Goal: Find specific page/section: Find specific page/section

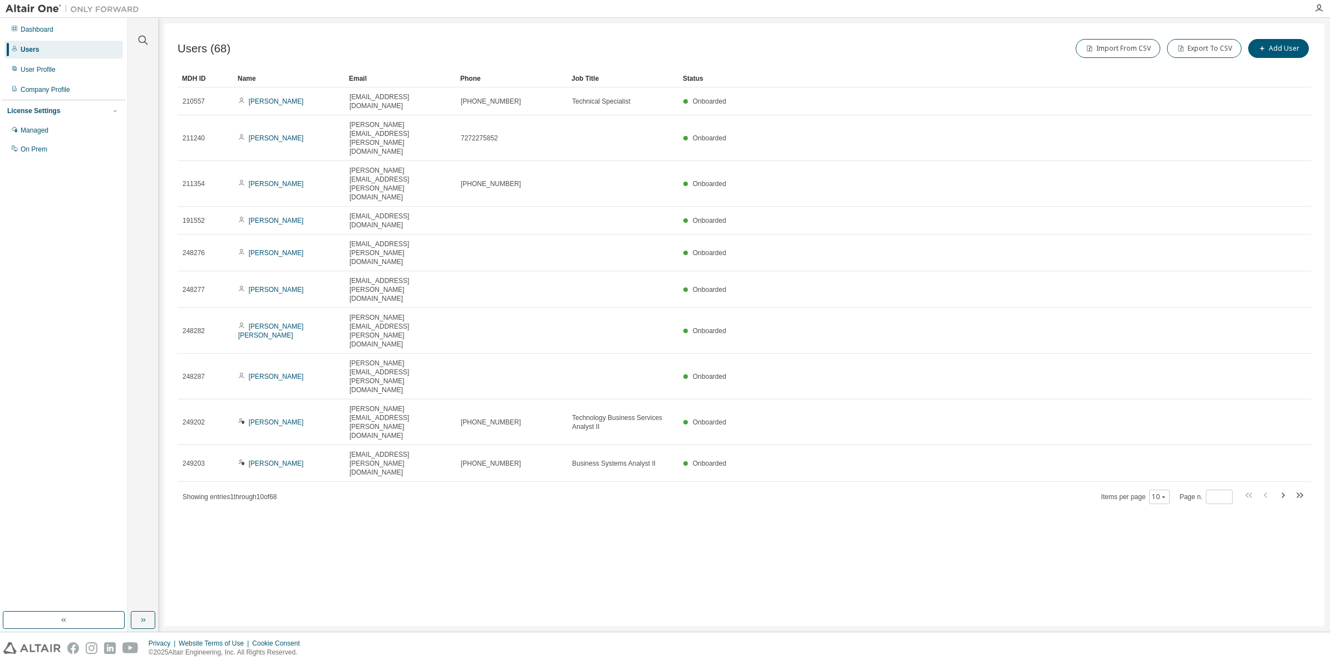
click at [151, 38] on div at bounding box center [143, 33] width 27 height 28
click at [140, 38] on icon "button" at bounding box center [142, 39] width 13 height 13
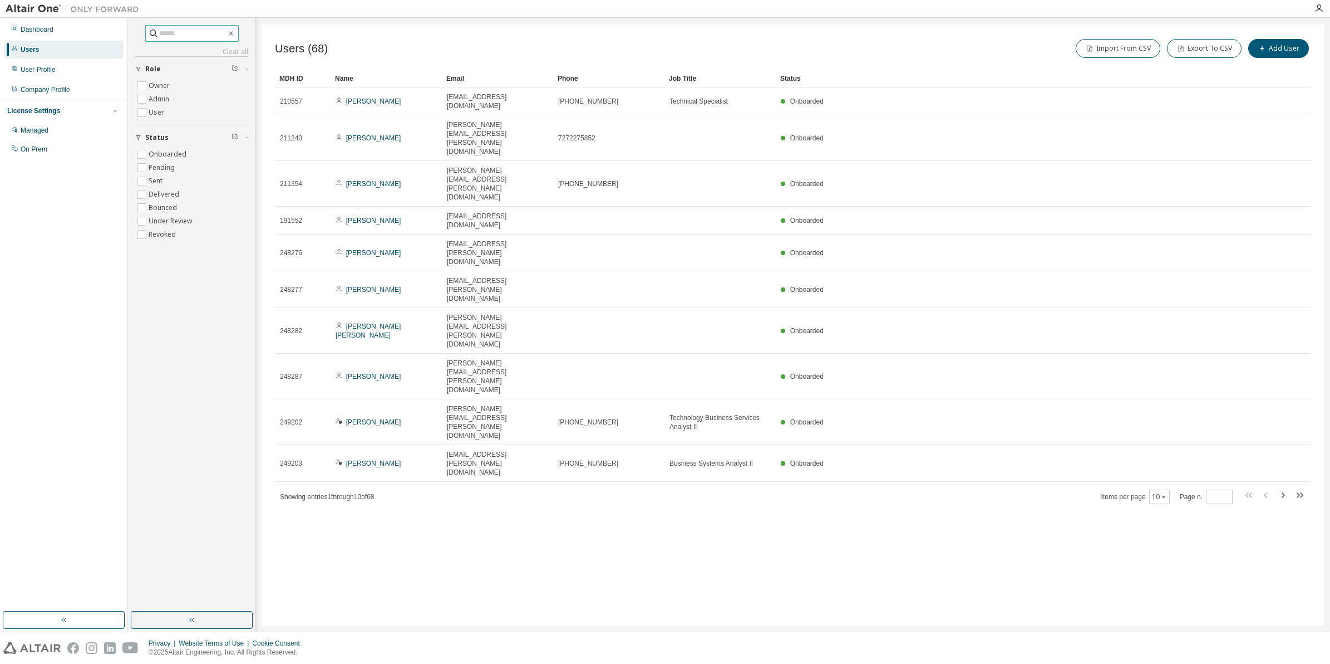
click at [164, 35] on input "text" at bounding box center [192, 33] width 67 height 11
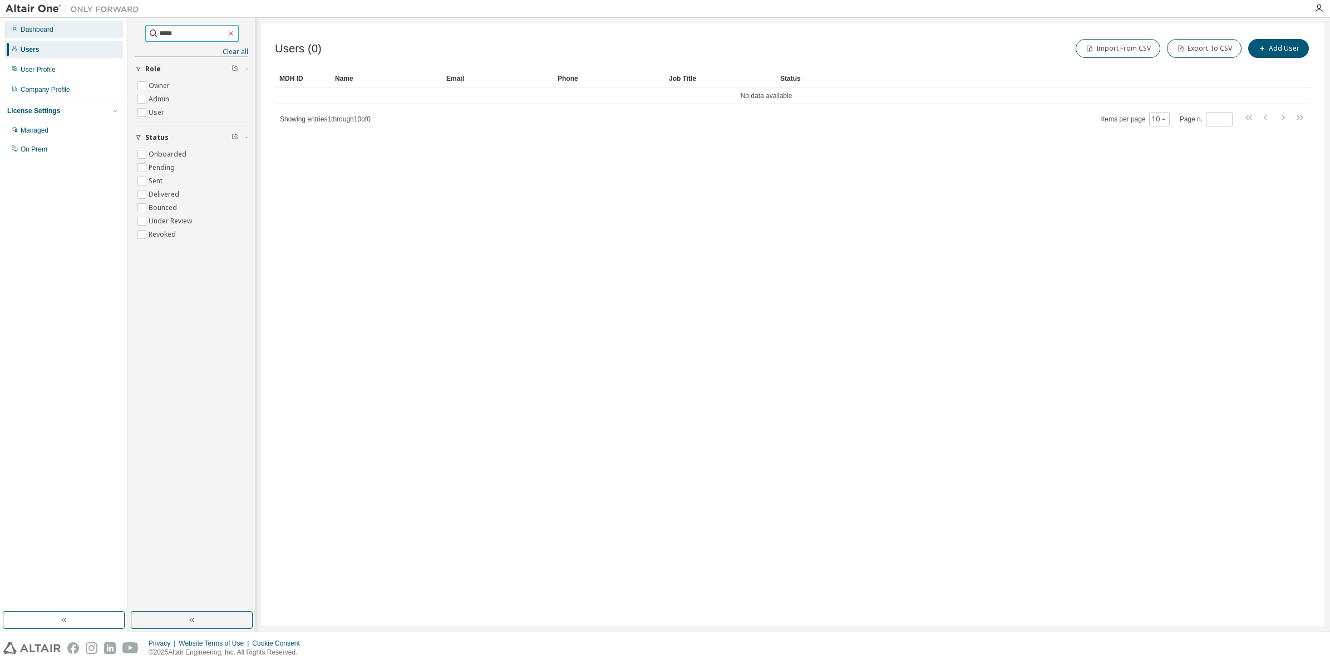
drag, startPoint x: 183, startPoint y: 30, endPoint x: 122, endPoint y: 30, distance: 60.1
click at [122, 30] on div "Dashboard Users User Profile Company Profile License Settings Managed On Prem *…" at bounding box center [665, 324] width 1330 height 613
type input "****"
